Goal: Feedback & Contribution: Contribute content

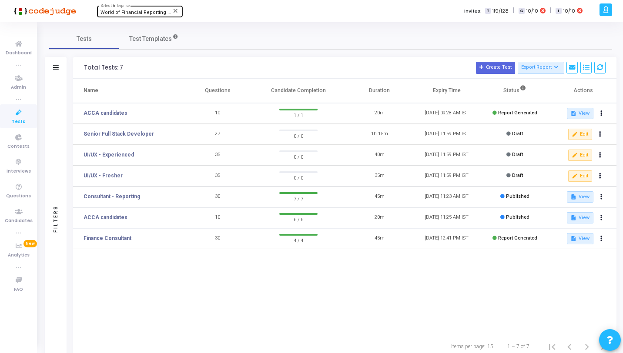
click at [131, 11] on span "World of Financial Reporting (1163)" at bounding box center [140, 13] width 81 height 6
type input "571"
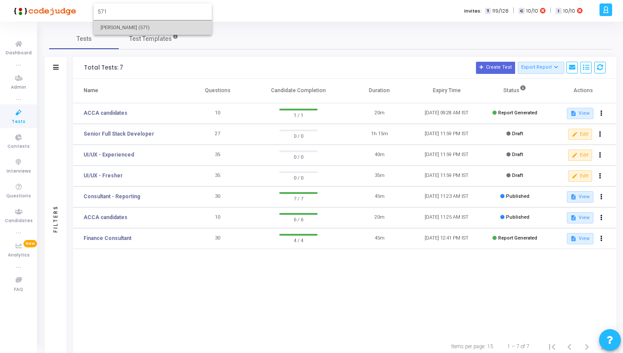
click at [139, 27] on span "[PERSON_NAME] (571)" at bounding box center [152, 27] width 104 height 14
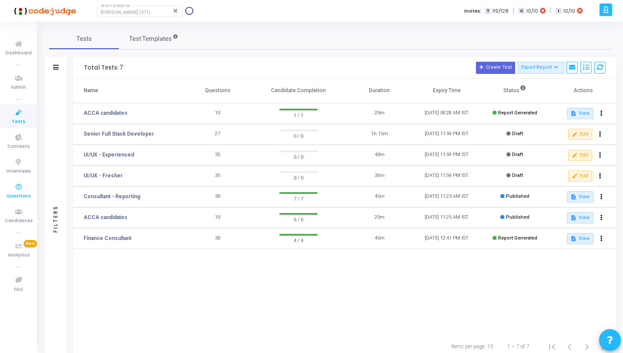
click at [22, 188] on icon at bounding box center [19, 187] width 18 height 11
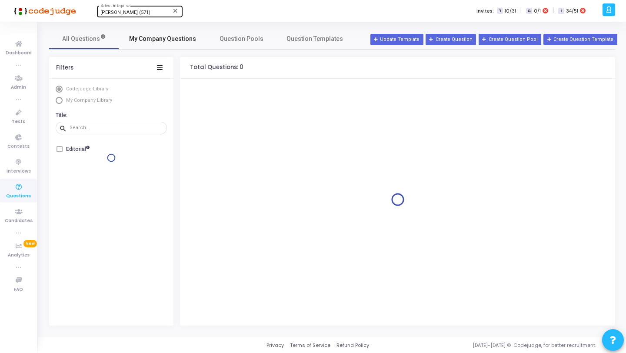
click at [160, 40] on span "My Company Questions" at bounding box center [162, 38] width 67 height 9
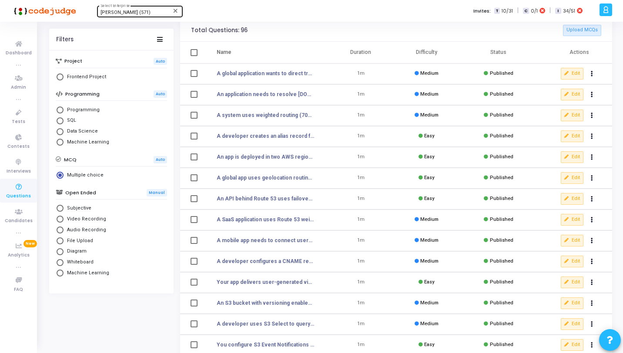
scroll to position [37, 0]
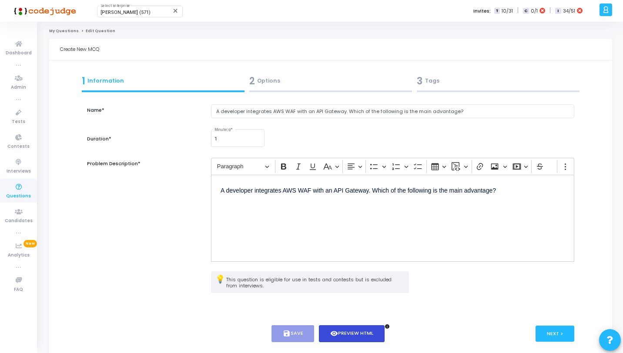
click at [345, 331] on button "visibility Preview HTML" at bounding box center [352, 333] width 66 height 17
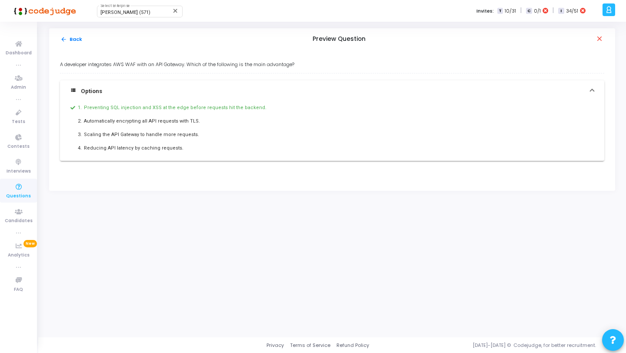
click at [146, 73] on div "view_list Options 1. Preventing SQL injection and XSS at the edge before reques…" at bounding box center [332, 117] width 545 height 88
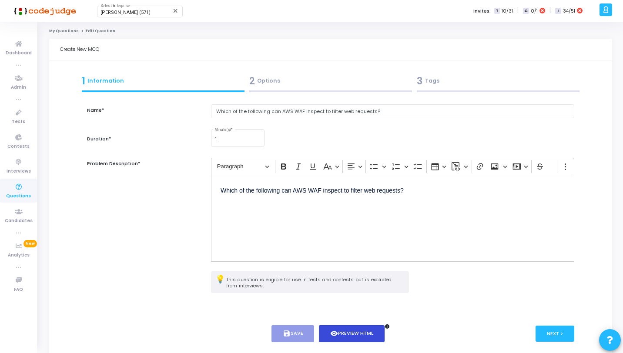
click at [345, 331] on button "visibility Preview HTML" at bounding box center [352, 333] width 66 height 17
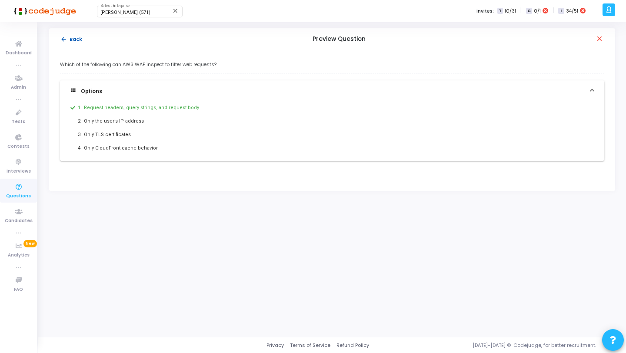
click at [76, 38] on button "arrow_back Back" at bounding box center [71, 39] width 23 height 8
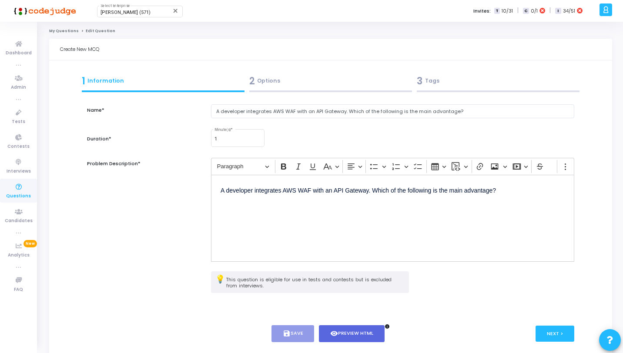
click at [471, 86] on div "3 Tags" at bounding box center [498, 81] width 163 height 14
